Goal: Find specific page/section: Find specific page/section

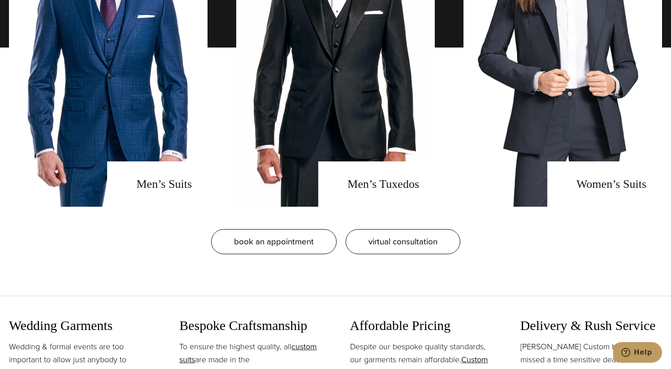
scroll to position [772, 0]
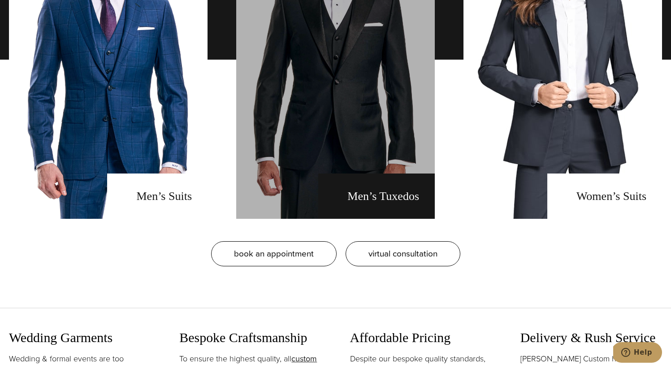
click at [401, 195] on link "men's tuxedos" at bounding box center [335, 59] width 199 height 318
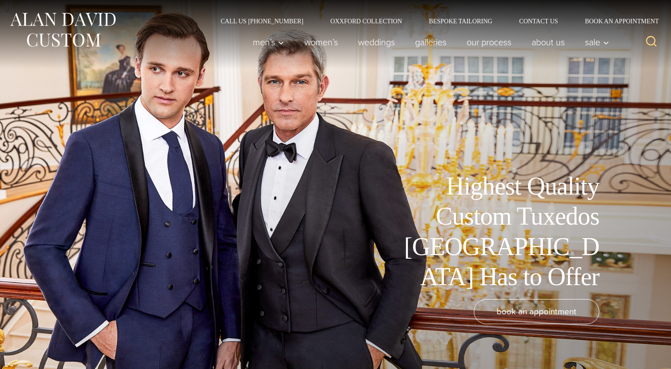
click at [380, 150] on div "Highest Quality Custom Tuxedos [GEOGRAPHIC_DATA] Has to Offer book an appointme…" at bounding box center [335, 184] width 671 height 369
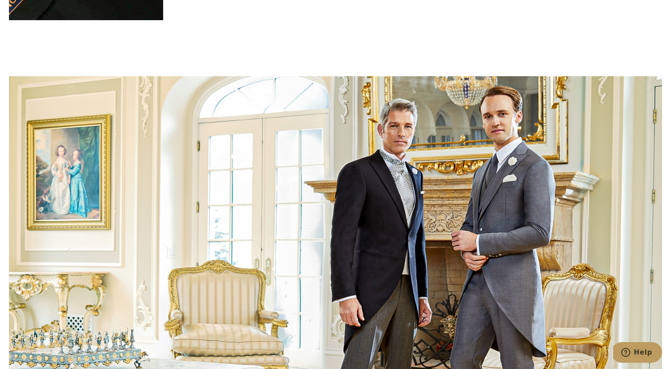
scroll to position [2992, 0]
